Goal: Use online tool/utility: Utilize a website feature to perform a specific function

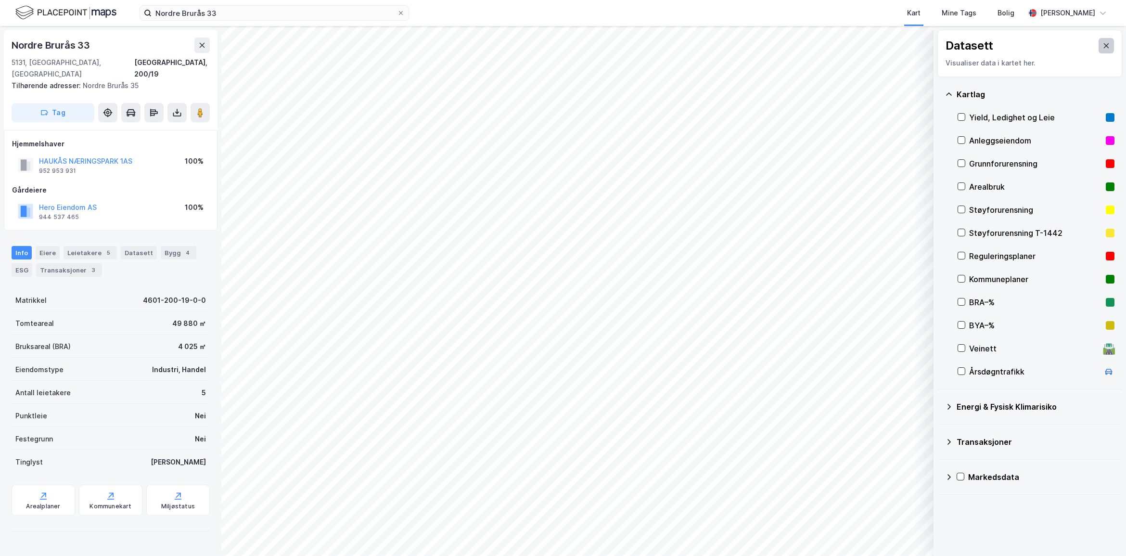
click at [1103, 42] on icon at bounding box center [1107, 46] width 8 height 8
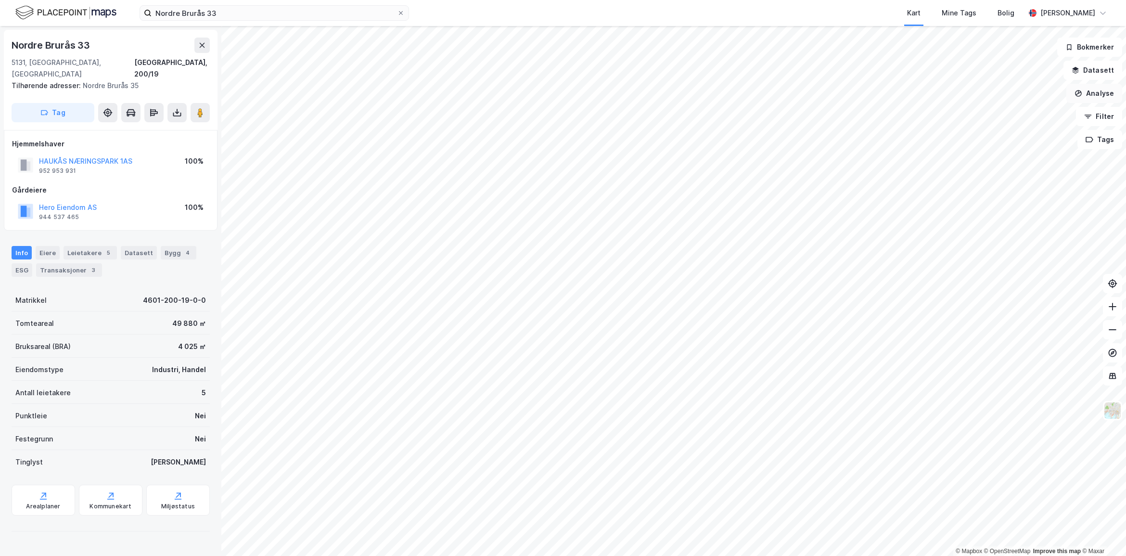
click at [1110, 87] on button "Analyse" at bounding box center [1095, 93] width 56 height 19
click at [1029, 121] on div "Tegn område" at bounding box center [1005, 114] width 111 height 16
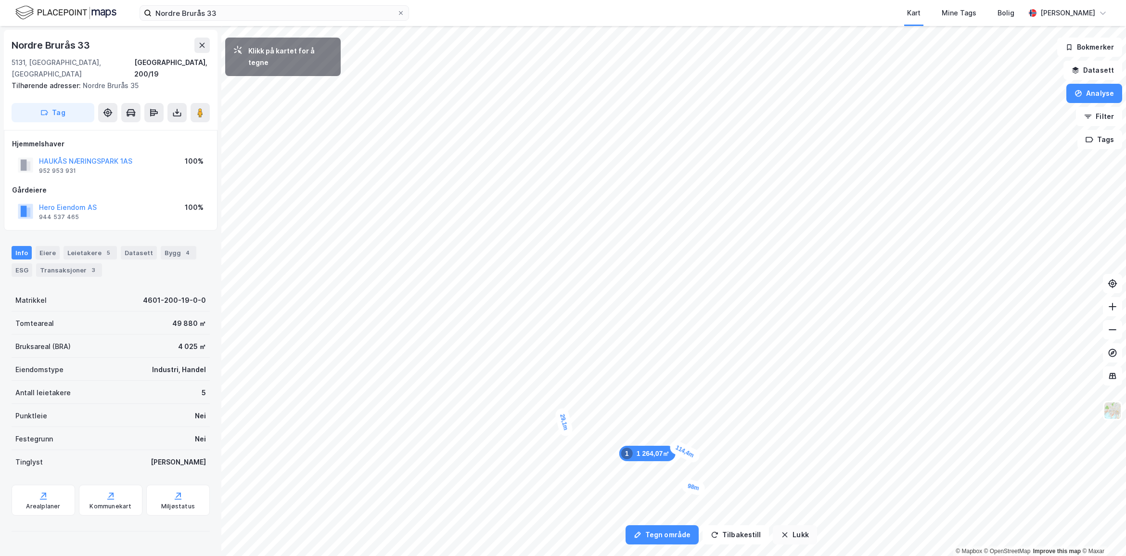
click at [805, 533] on button "Lukk" at bounding box center [795, 534] width 44 height 19
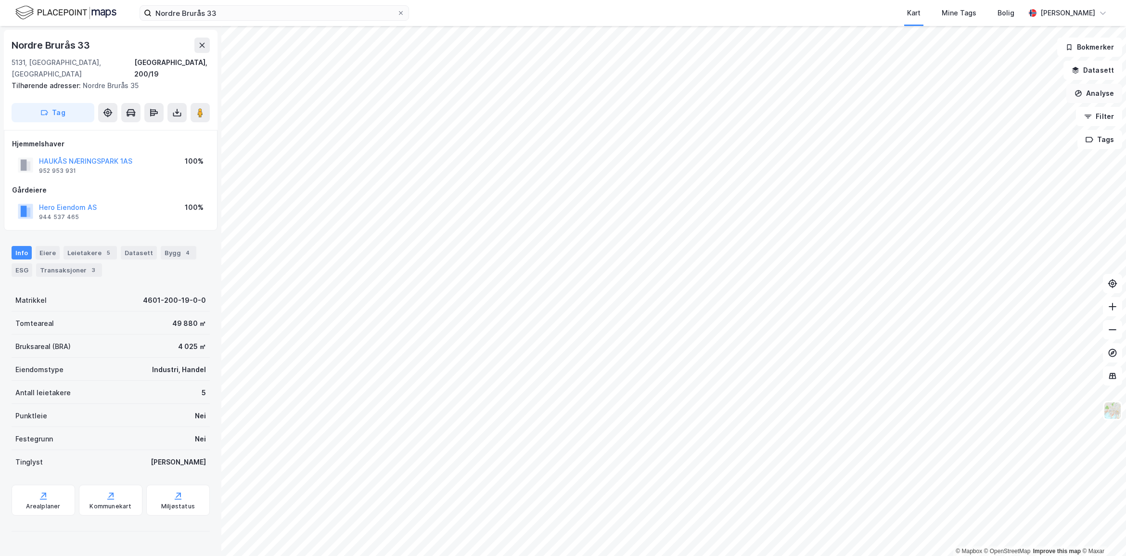
click at [1110, 96] on button "Analyse" at bounding box center [1095, 93] width 56 height 19
click at [1016, 118] on div "Tegn område" at bounding box center [1011, 114] width 84 height 8
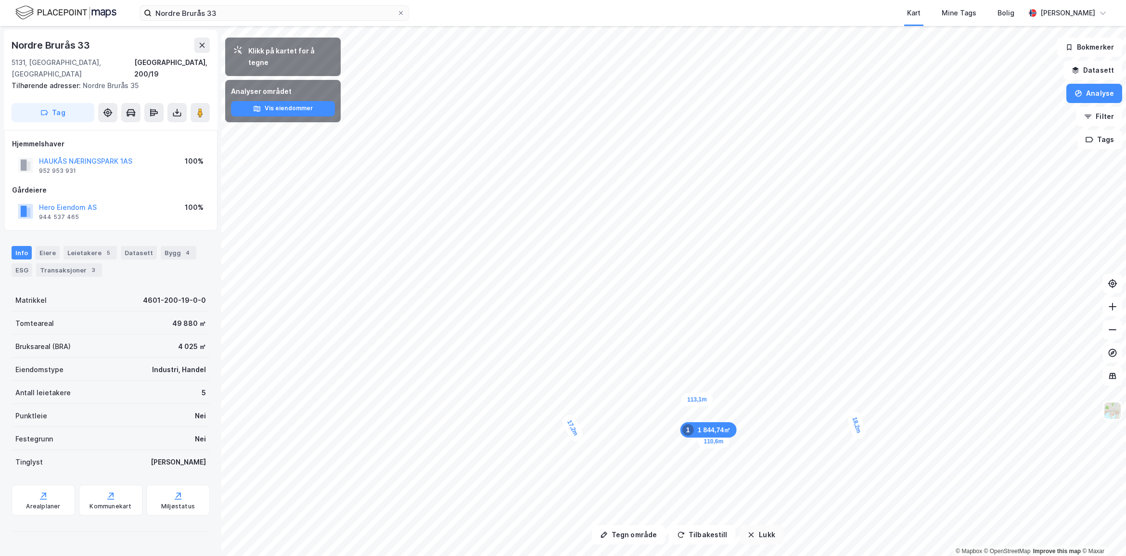
click at [756, 535] on button "Lukk" at bounding box center [761, 534] width 44 height 19
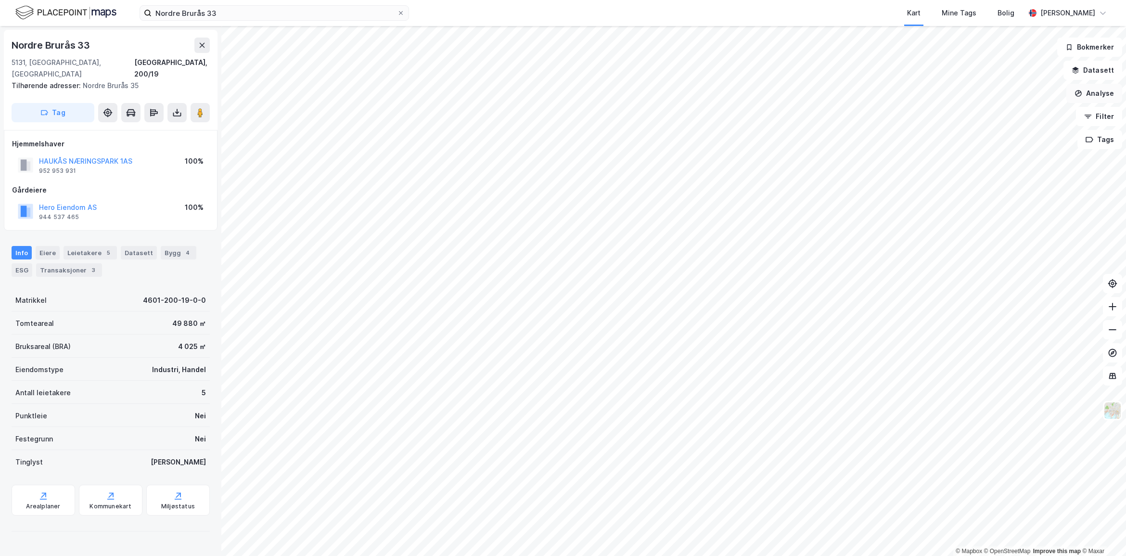
click at [1110, 90] on button "Analyse" at bounding box center [1095, 93] width 56 height 19
click at [1018, 121] on div "Tegn område" at bounding box center [1005, 114] width 111 height 16
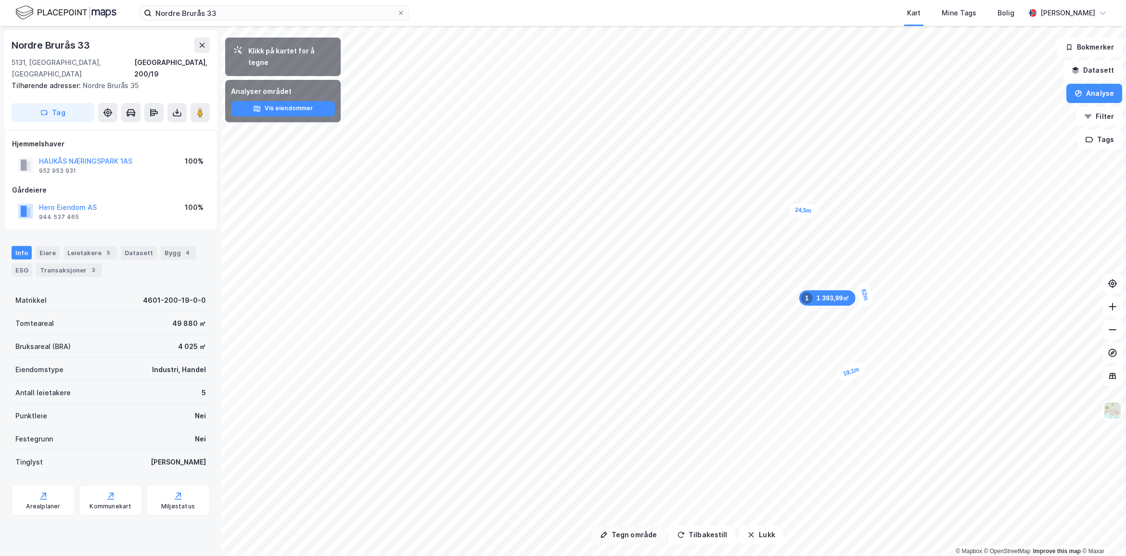
drag, startPoint x: 653, startPoint y: 535, endPoint x: 652, endPoint y: 526, distance: 9.2
click at [653, 535] on button "Tegn område" at bounding box center [628, 534] width 73 height 19
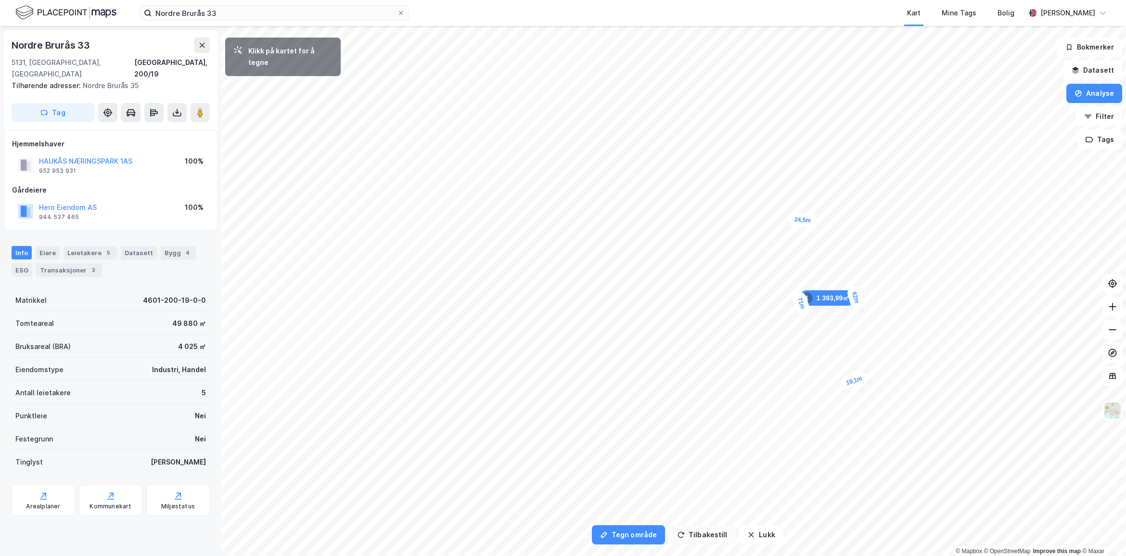
click at [714, 532] on button "Tilbakestill" at bounding box center [702, 534] width 66 height 19
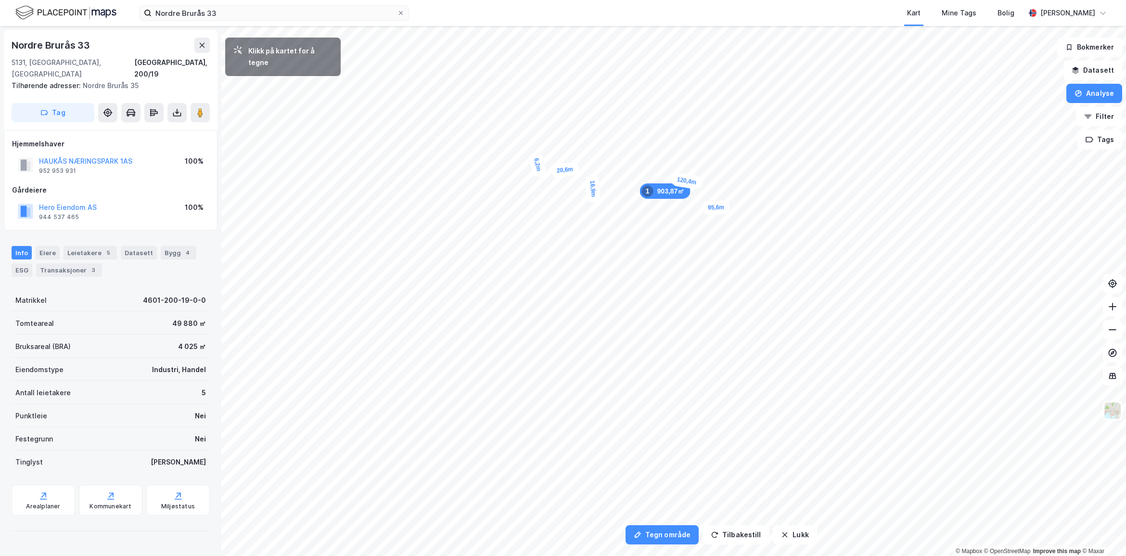
click at [536, 155] on div "6,2m" at bounding box center [538, 164] width 18 height 27
click at [626, 171] on div "1,9m" at bounding box center [625, 161] width 13 height 25
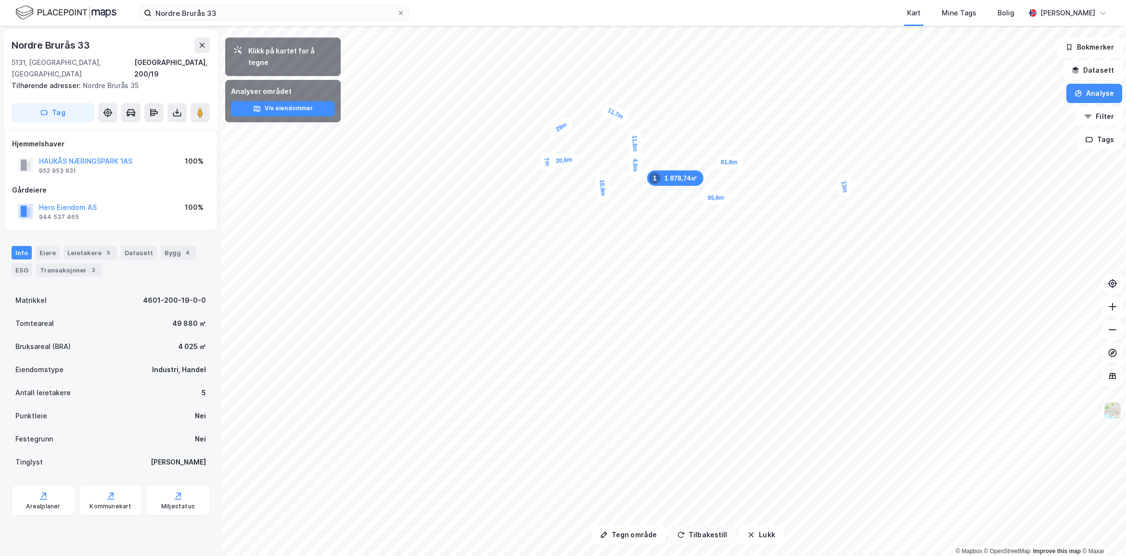
drag, startPoint x: 718, startPoint y: 541, endPoint x: 718, endPoint y: 536, distance: 4.8
click at [718, 541] on button "Tilbakestill" at bounding box center [702, 534] width 66 height 19
